Goal: Transaction & Acquisition: Purchase product/service

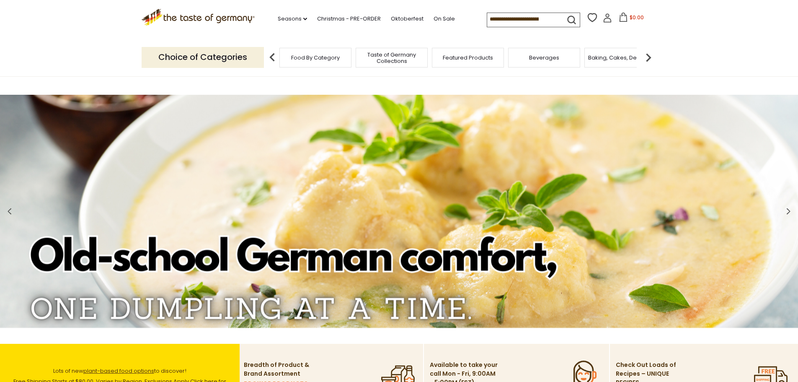
click at [652, 55] on img at bounding box center [648, 57] width 17 height 17
click at [645, 59] on img at bounding box center [648, 57] width 17 height 17
click at [578, 59] on div "Candy" at bounding box center [551, 58] width 72 height 20
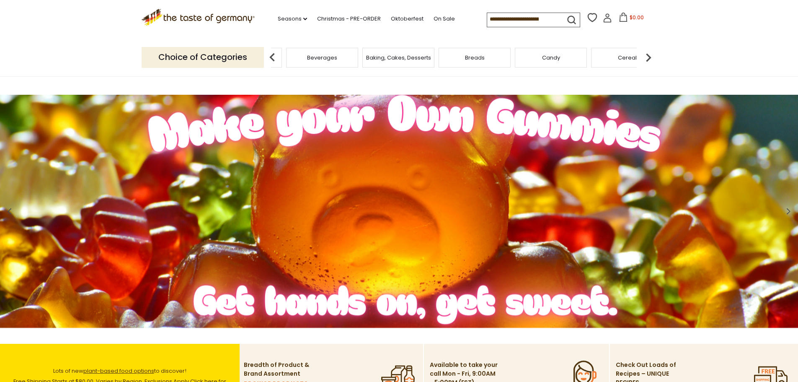
click at [548, 57] on span "Candy" at bounding box center [551, 57] width 18 height 6
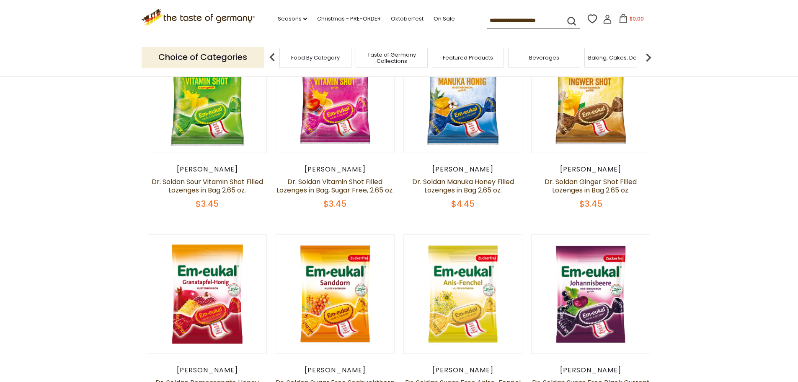
scroll to position [447, 0]
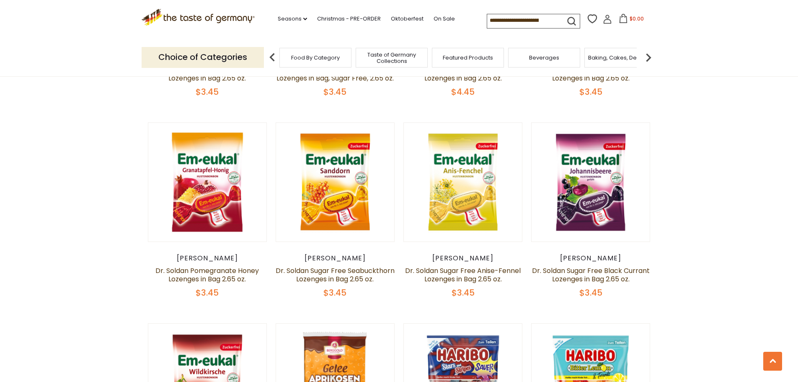
click at [558, 22] on input at bounding box center [522, 20] width 71 height 12
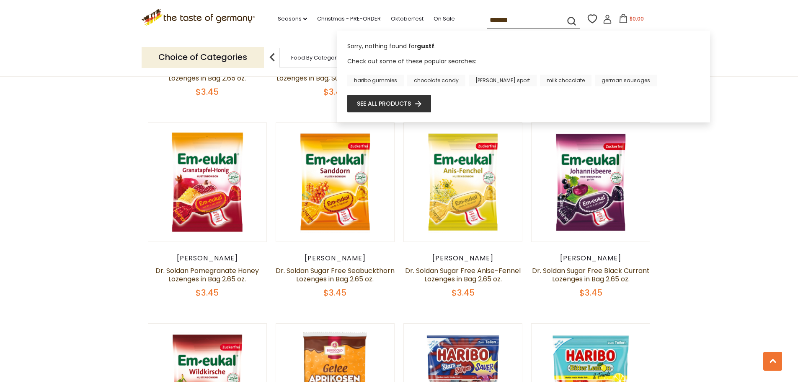
type input "********"
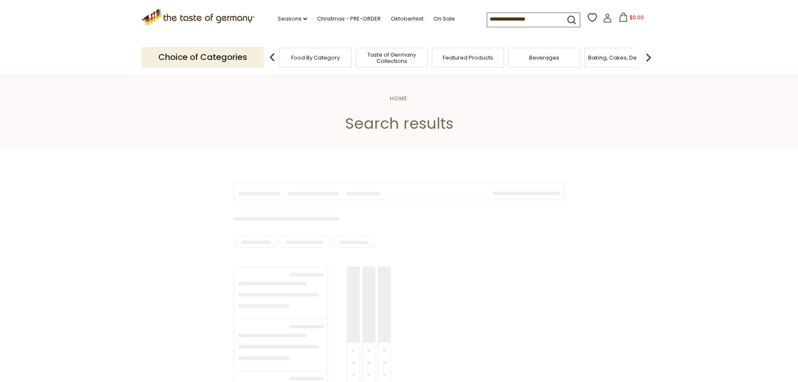
type input "********"
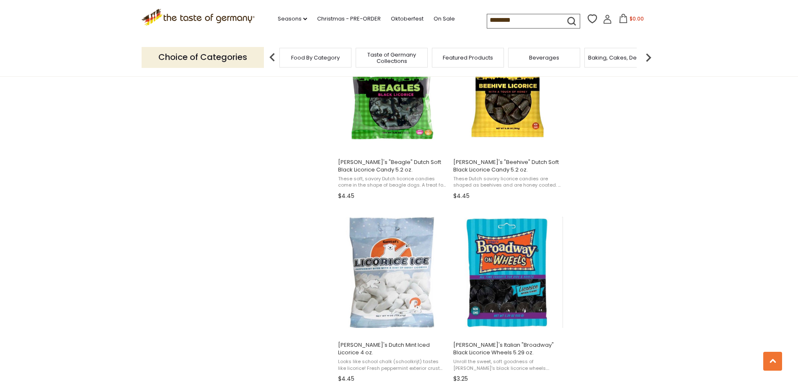
scroll to position [782, 0]
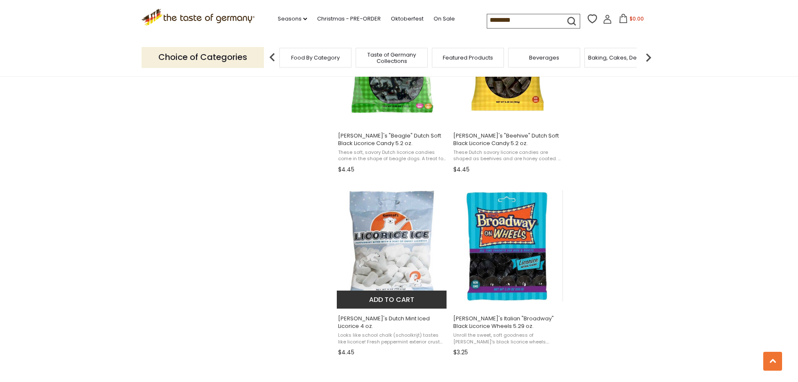
click at [400, 300] on button "Add to cart" at bounding box center [392, 299] width 110 height 18
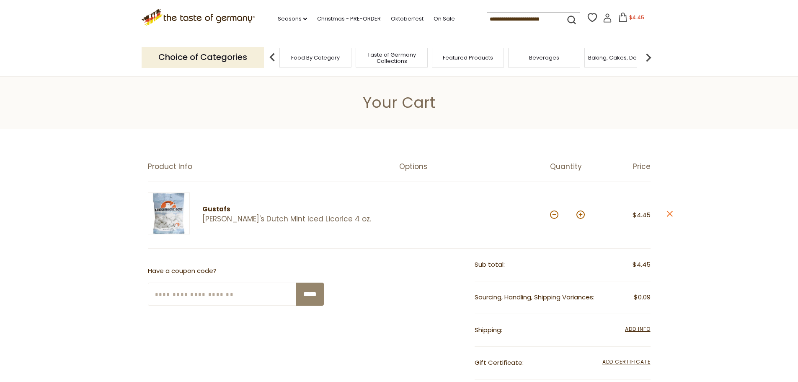
click at [578, 215] on button at bounding box center [581, 214] width 8 height 8
type input "*"
click at [647, 58] on img at bounding box center [648, 57] width 17 height 17
click at [647, 59] on img at bounding box center [648, 57] width 17 height 17
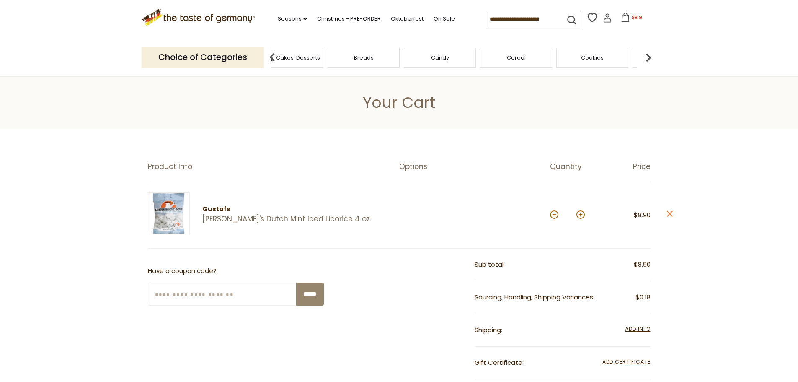
drag, startPoint x: 462, startPoint y: 59, endPoint x: 467, endPoint y: 59, distance: 5.4
click at [466, 59] on div "Candy" at bounding box center [440, 58] width 72 height 20
click at [468, 59] on div "Candy" at bounding box center [450, 58] width 72 height 20
click at [425, 60] on div "Candy" at bounding box center [450, 58] width 72 height 20
click at [445, 59] on span "Candy" at bounding box center [451, 57] width 18 height 6
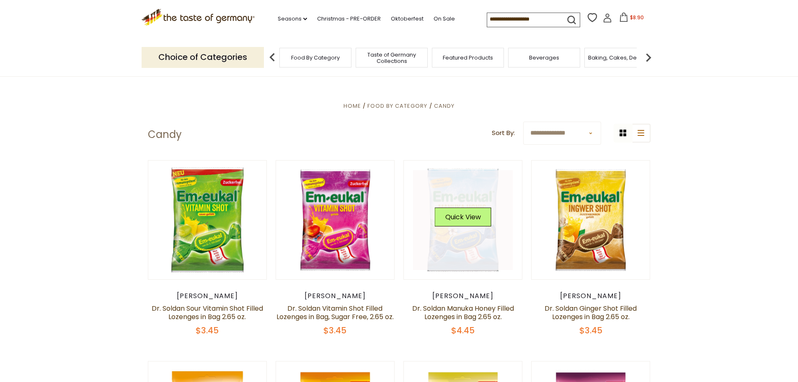
scroll to position [223, 0]
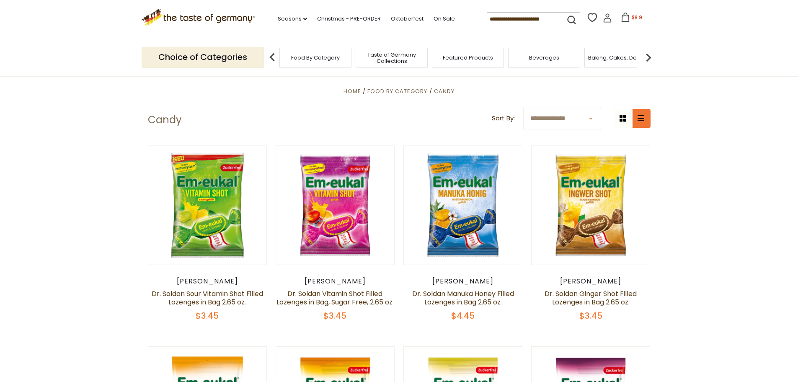
click at [641, 118] on icon at bounding box center [641, 118] width 7 height 6
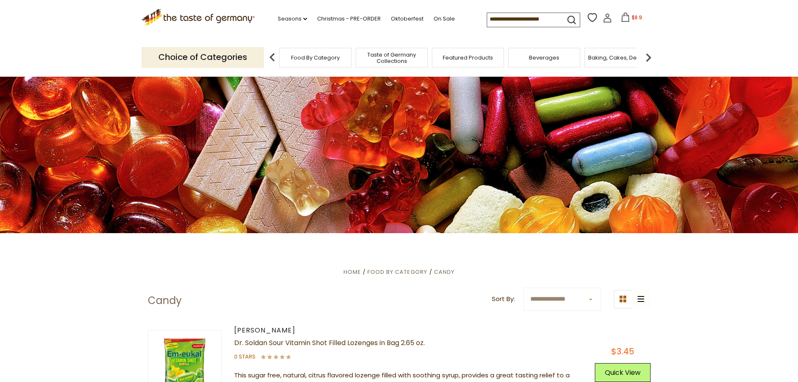
scroll to position [0, 0]
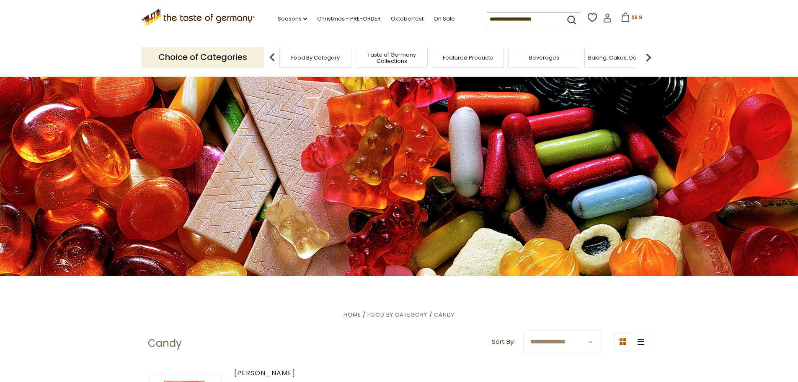
click at [650, 52] on img at bounding box center [648, 57] width 17 height 17
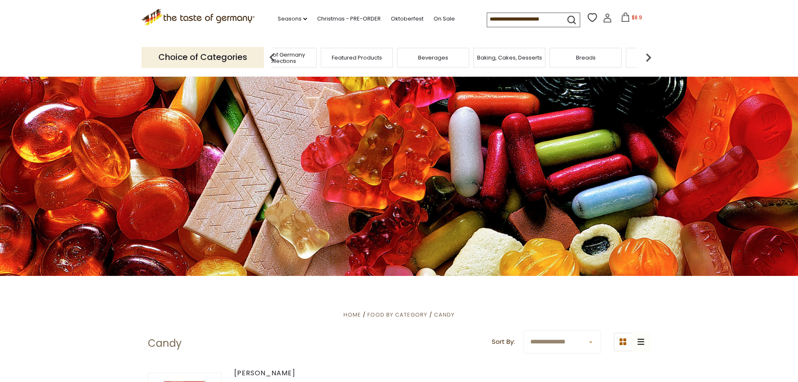
click at [651, 52] on img at bounding box center [648, 57] width 17 height 17
click at [652, 57] on img at bounding box center [648, 57] width 17 height 17
click at [486, 54] on span "Cookies" at bounding box center [481, 57] width 23 height 6
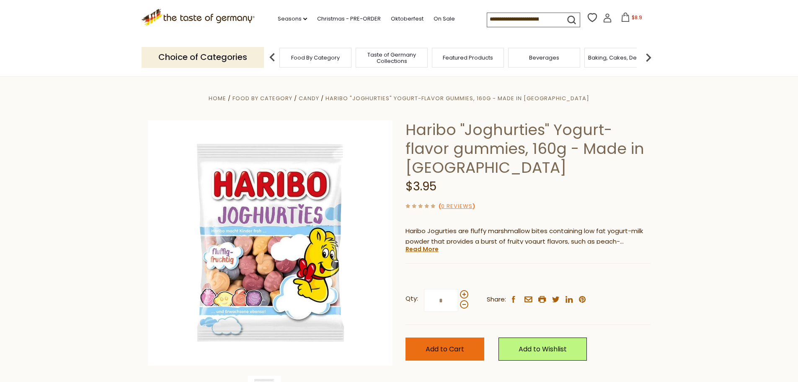
click at [449, 349] on span "Add to Cart" at bounding box center [445, 349] width 39 height 10
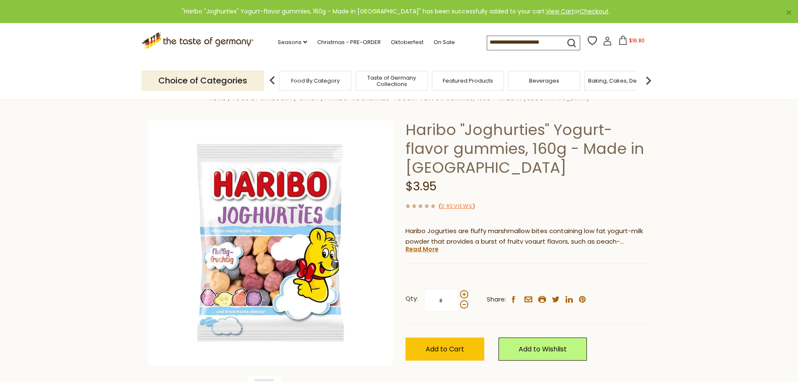
click at [651, 84] on img at bounding box center [648, 80] width 17 height 17
click at [655, 81] on img at bounding box center [648, 80] width 17 height 17
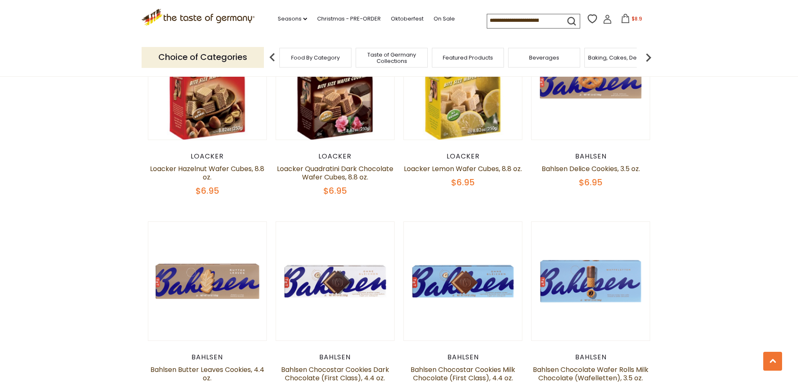
scroll to position [2011, 0]
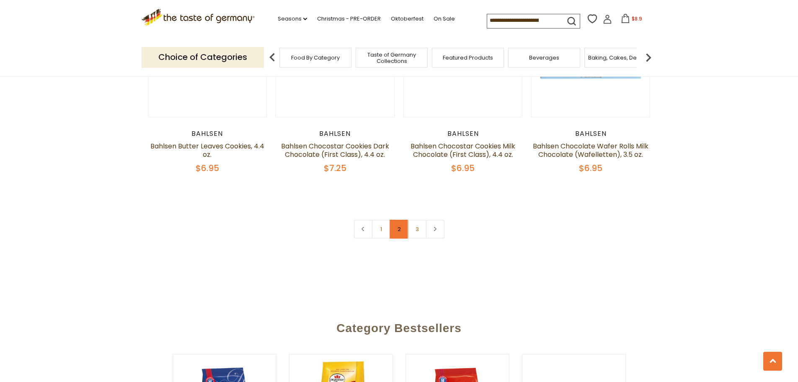
click at [405, 231] on link "2" at bounding box center [399, 229] width 19 height 19
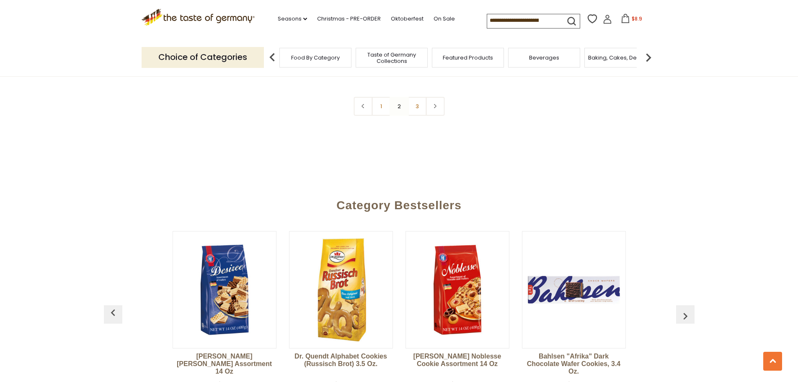
scroll to position [2118, 0]
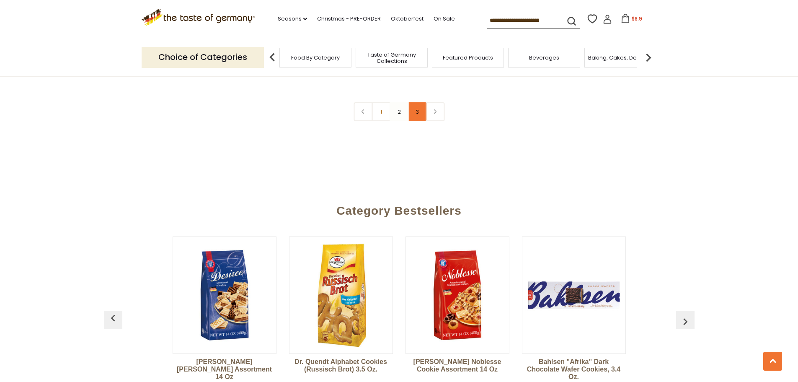
click at [416, 112] on link "3" at bounding box center [417, 111] width 19 height 19
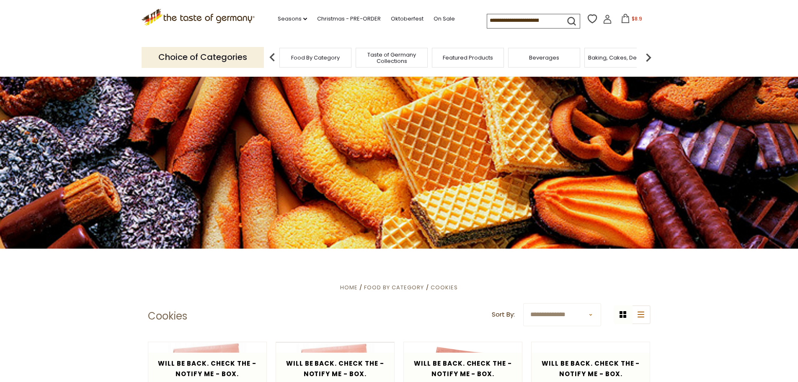
scroll to position [0, 0]
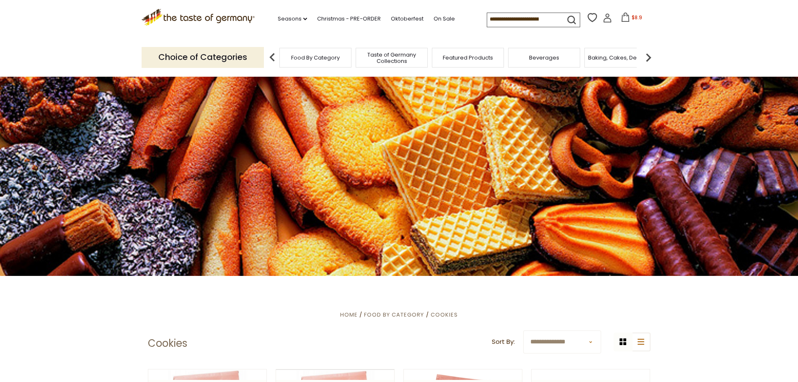
click at [379, 59] on span "Taste of Germany Collections" at bounding box center [391, 58] width 67 height 13
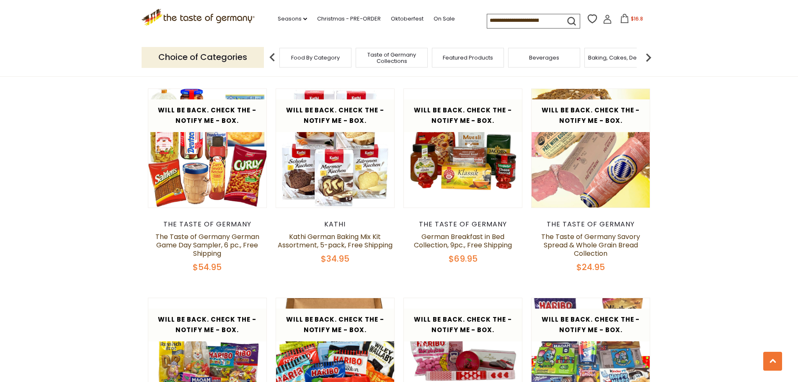
scroll to position [1229, 0]
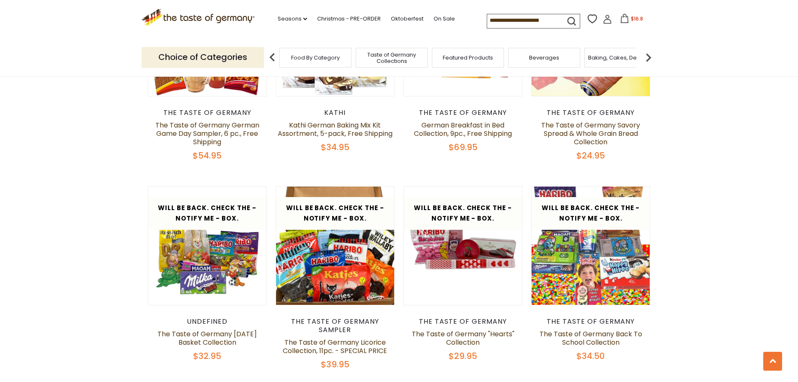
click at [531, 23] on input at bounding box center [522, 20] width 71 height 12
click at [535, 19] on input at bounding box center [522, 20] width 71 height 12
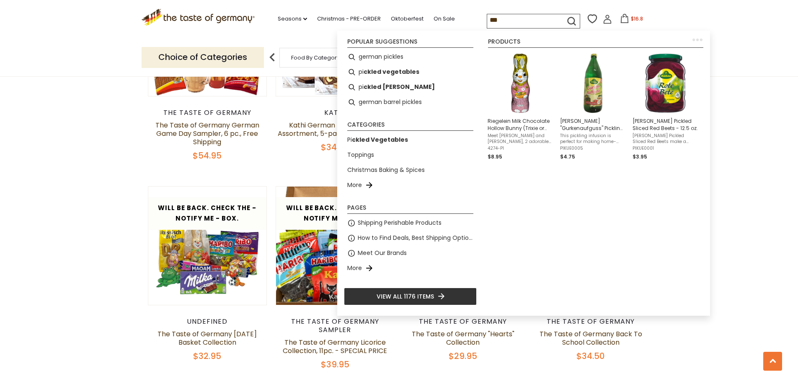
type input "****"
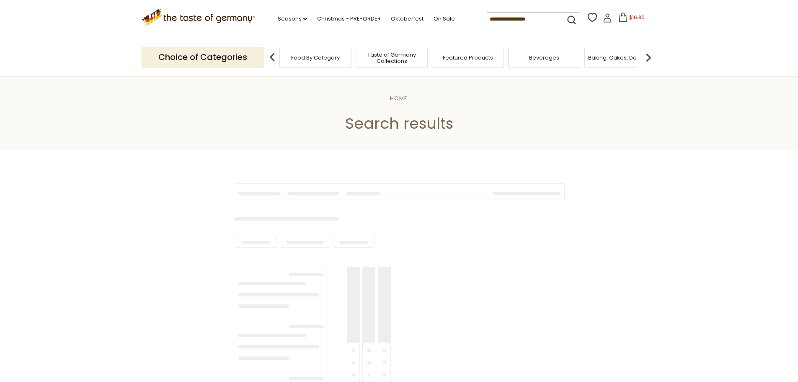
type input "****"
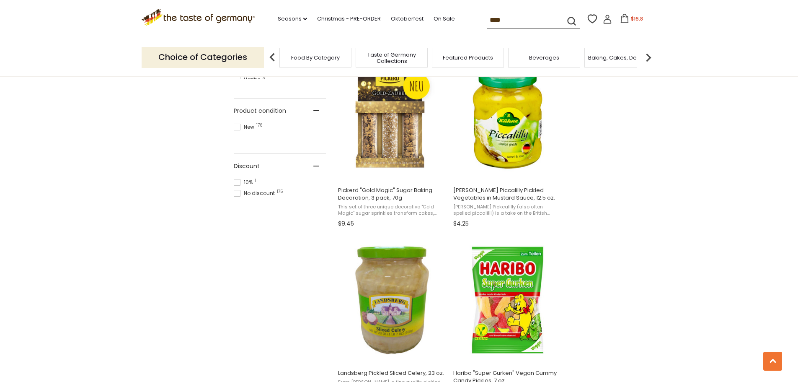
scroll to position [558, 0]
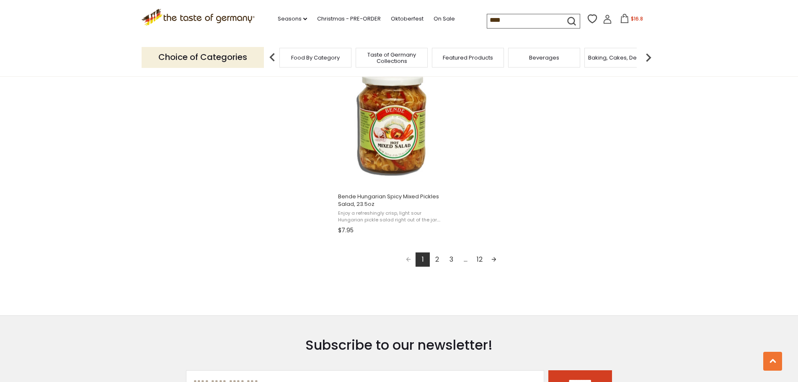
click at [437, 263] on link "2" at bounding box center [437, 259] width 14 height 14
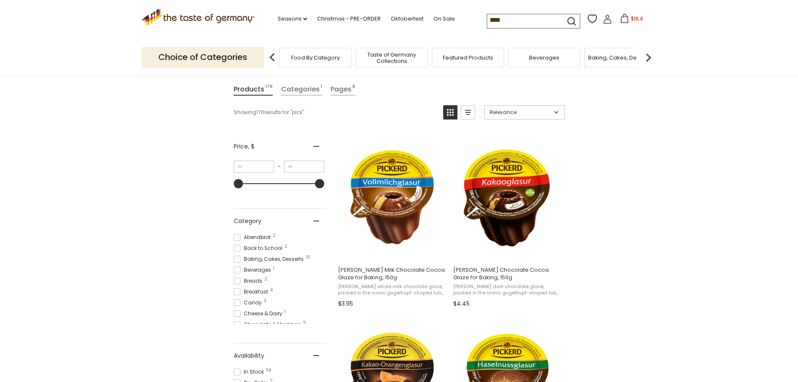
scroll to position [112, 0]
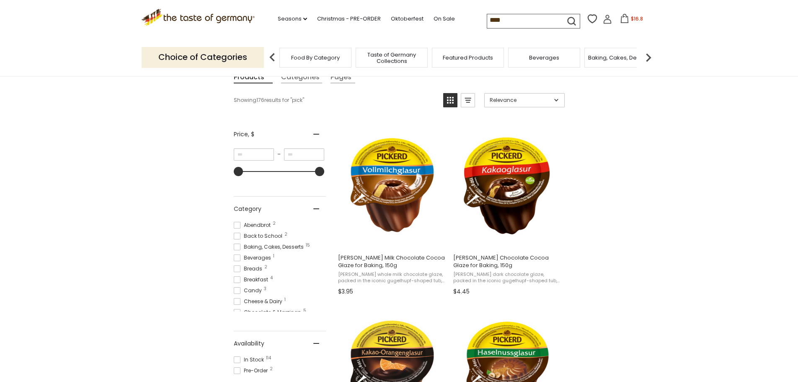
click at [254, 294] on span "Candy 3" at bounding box center [249, 291] width 31 height 8
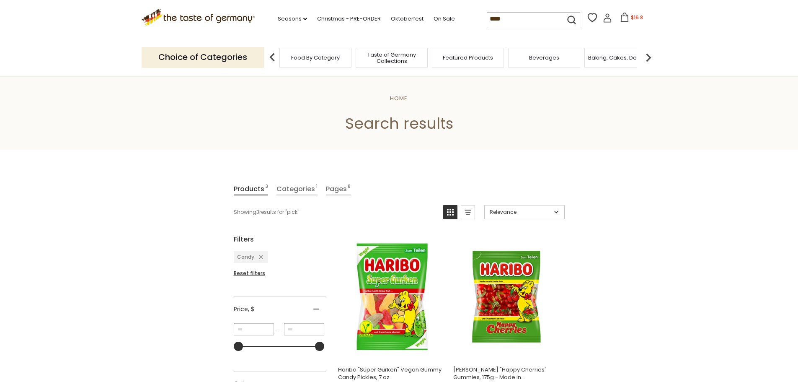
scroll to position [112, 0]
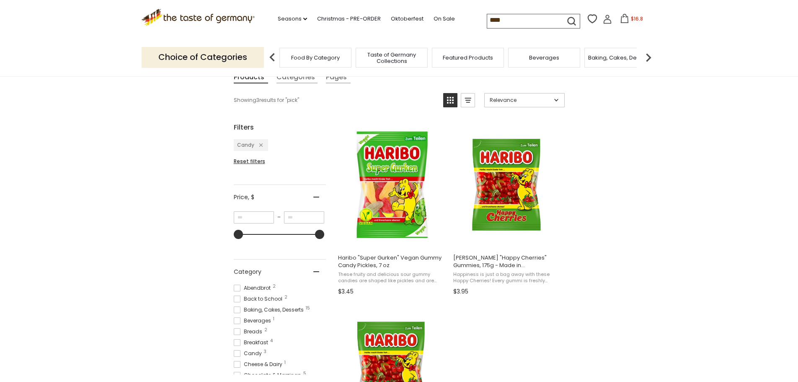
click at [251, 353] on span "Candy 3" at bounding box center [249, 353] width 31 height 8
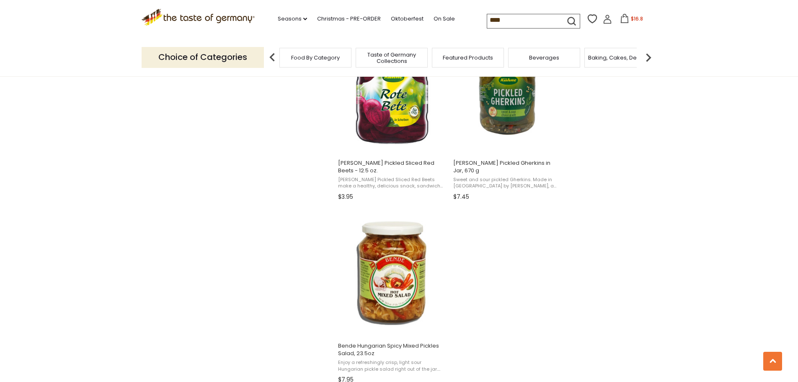
scroll to position [1341, 0]
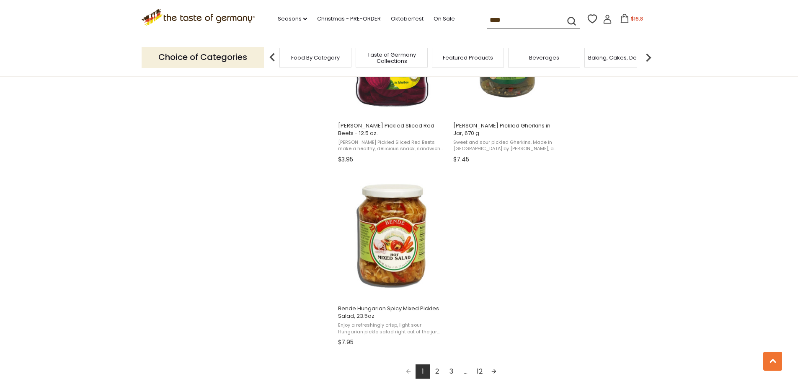
click at [438, 368] on link "2" at bounding box center [437, 371] width 14 height 14
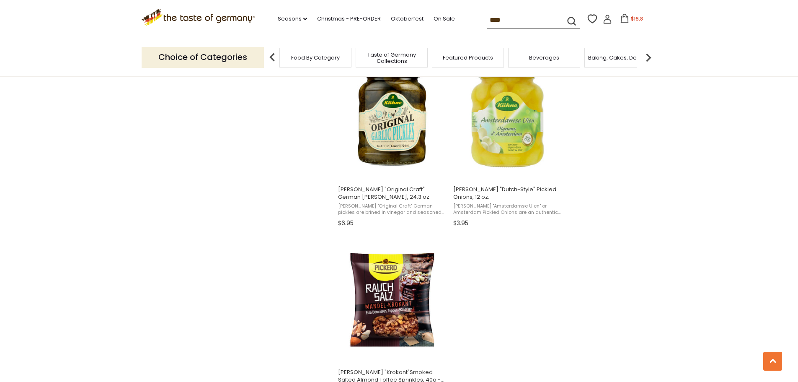
scroll to position [1453, 0]
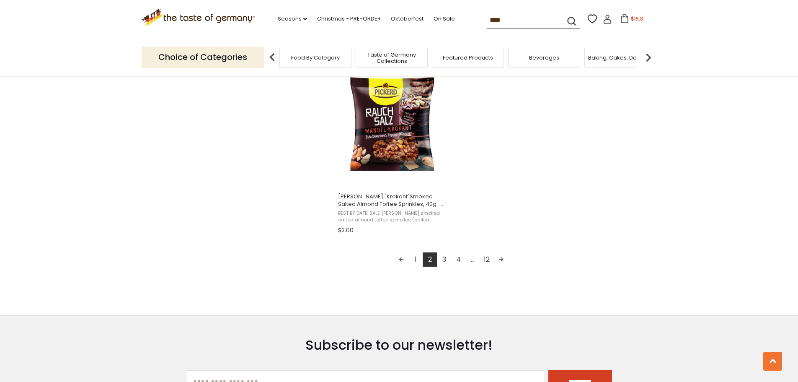
click at [441, 257] on link "3" at bounding box center [444, 259] width 14 height 14
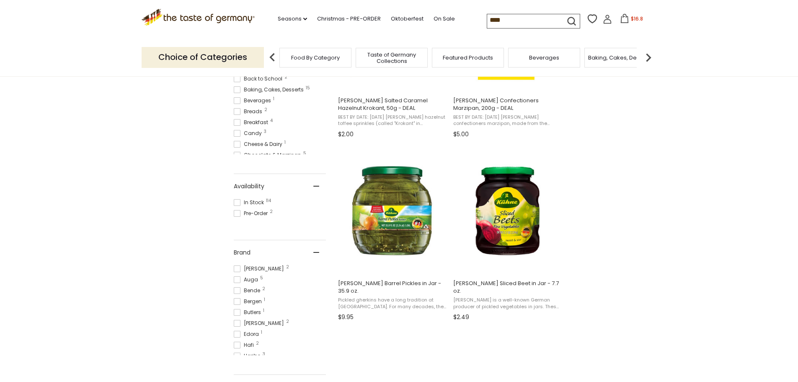
scroll to position [335, 0]
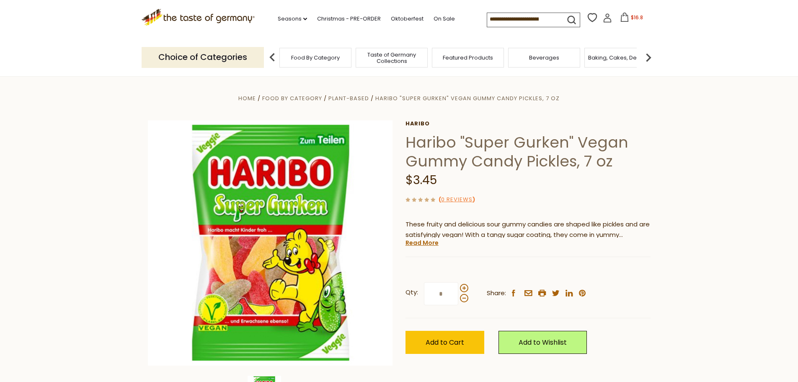
drag, startPoint x: 515, startPoint y: 31, endPoint x: 520, endPoint y: 27, distance: 6.6
click at [516, 31] on div ".st0{fill:#EDD300;} .st1{fill:#D33E21;} .st0{fill:#EDD300;} .st1{fill:#D33E21;}…" at bounding box center [399, 19] width 515 height 39
click at [521, 23] on input at bounding box center [522, 19] width 71 height 12
click at [450, 345] on span "Add to Cart" at bounding box center [445, 342] width 39 height 10
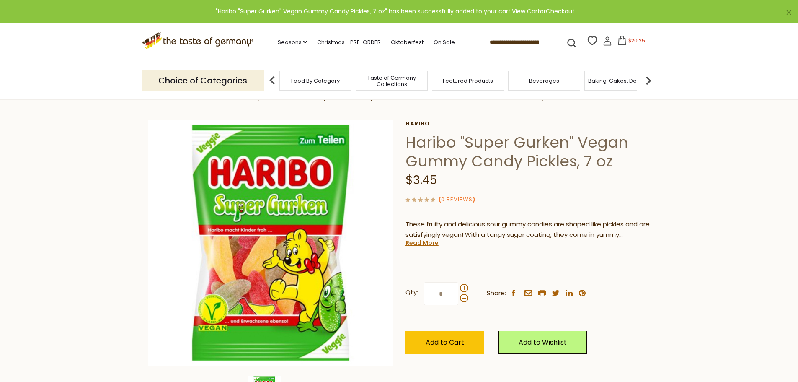
click at [522, 39] on input at bounding box center [522, 42] width 71 height 12
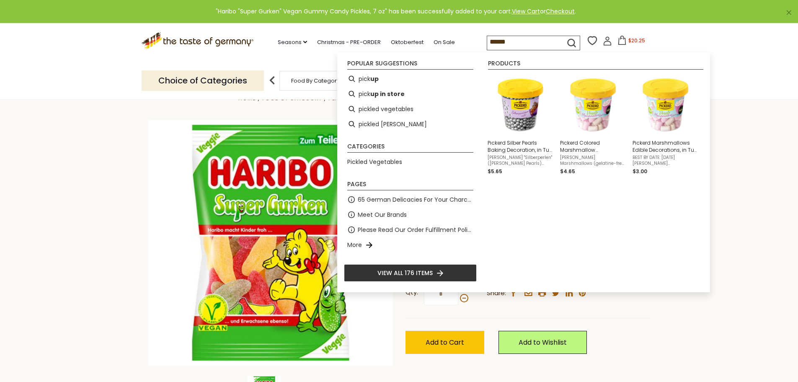
type input "*******"
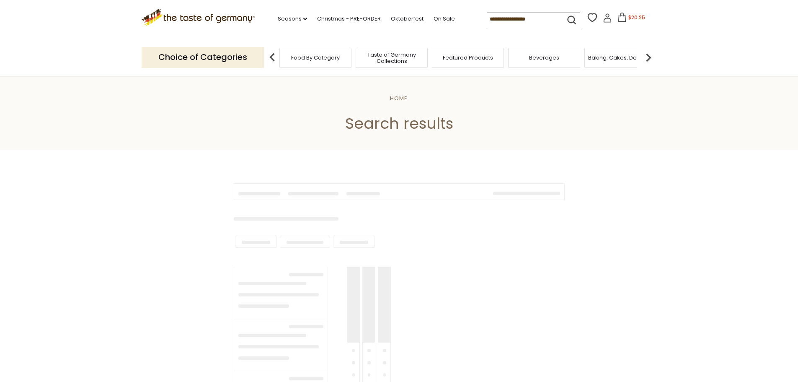
type input "*******"
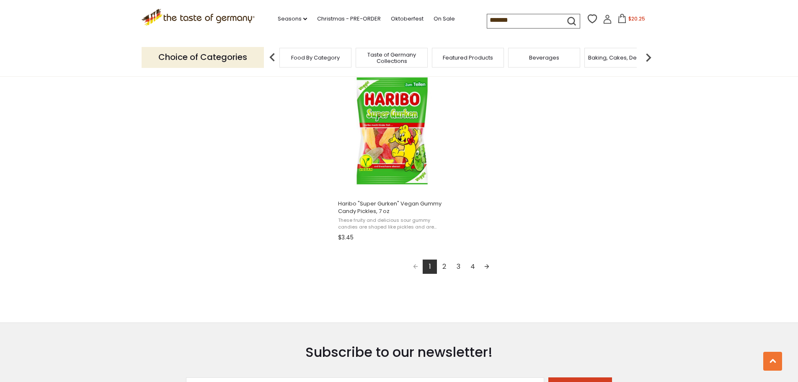
scroll to position [1453, 0]
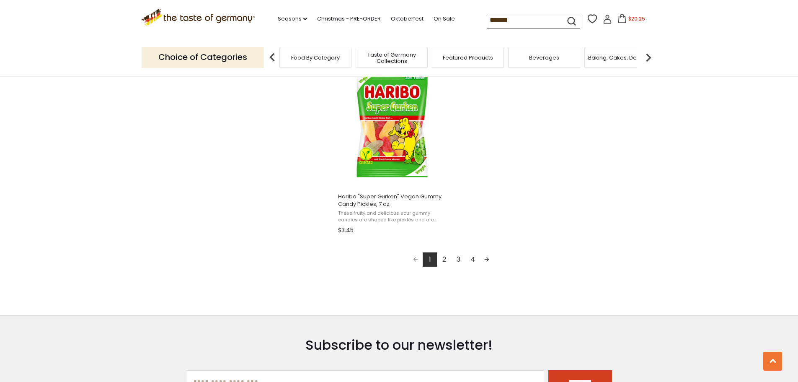
click at [441, 257] on link "2" at bounding box center [444, 259] width 14 height 14
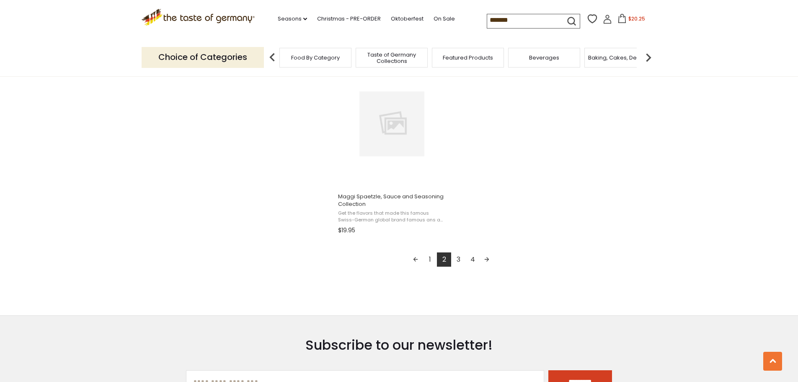
click at [460, 265] on link "3" at bounding box center [458, 259] width 14 height 14
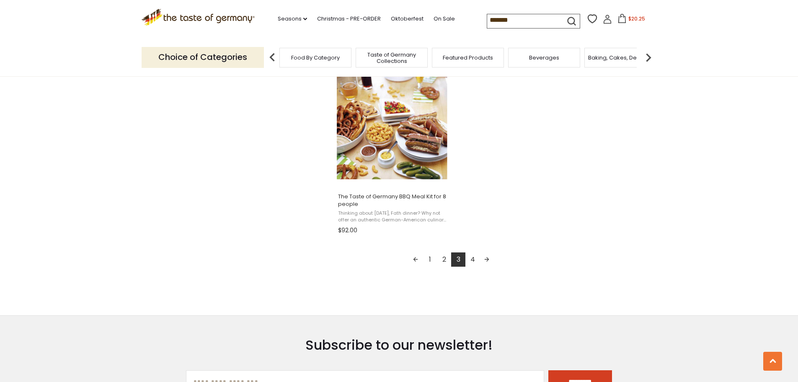
click at [471, 260] on link "4" at bounding box center [472, 259] width 14 height 14
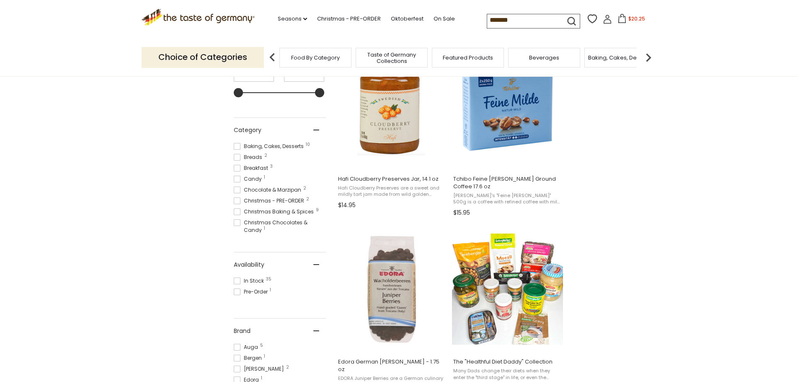
scroll to position [112, 0]
